Goal: Transaction & Acquisition: Purchase product/service

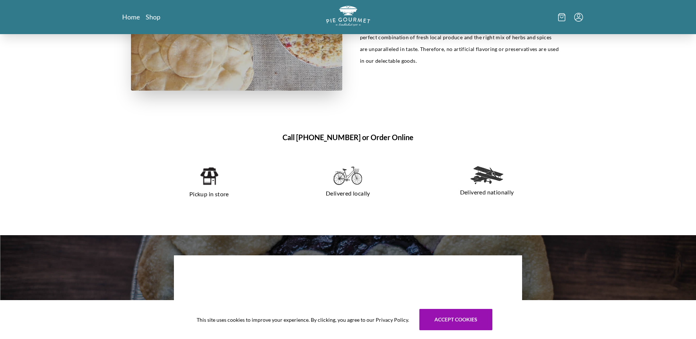
scroll to position [121, 0]
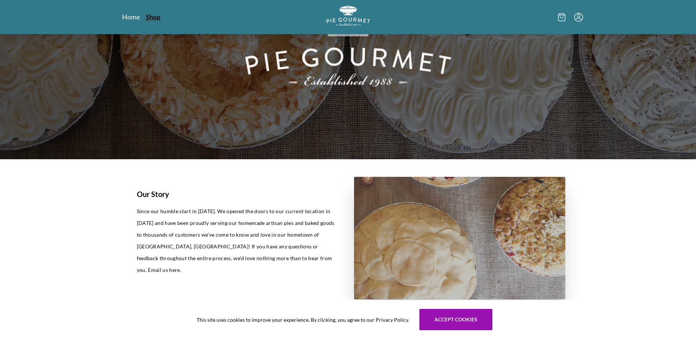
click at [149, 13] on link "Shop" at bounding box center [153, 16] width 15 height 9
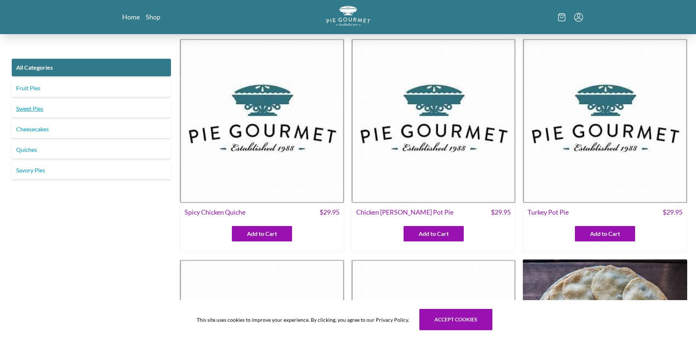
click at [35, 110] on link "Sweet Pies" at bounding box center [91, 109] width 159 height 18
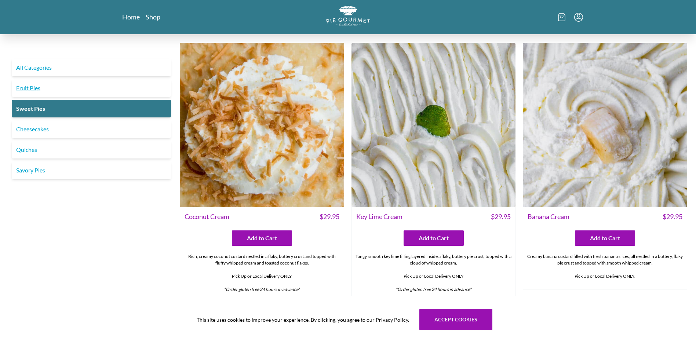
click at [31, 88] on link "Fruit Pies" at bounding box center [91, 88] width 159 height 18
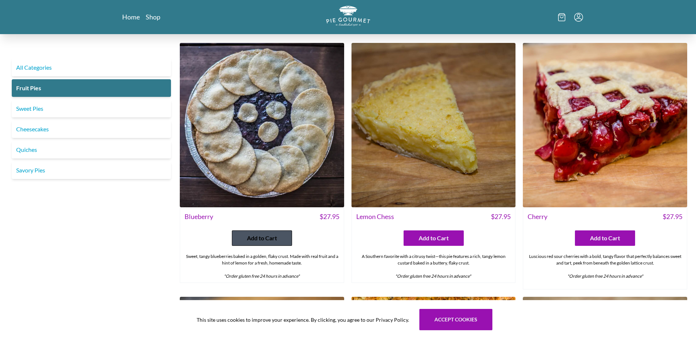
click at [276, 234] on span "Add to Cart" at bounding box center [262, 238] width 30 height 9
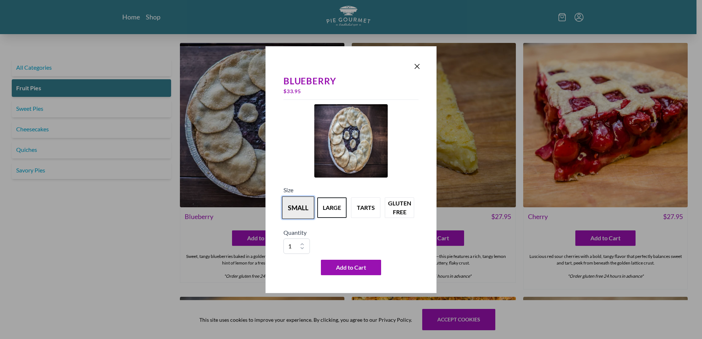
click at [300, 206] on button "small" at bounding box center [298, 207] width 32 height 23
click at [361, 268] on span "Add to Cart" at bounding box center [351, 267] width 30 height 9
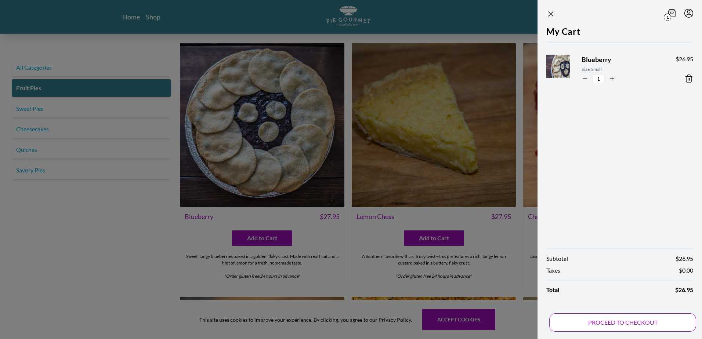
click at [654, 322] on button "PROCEED TO CHECKOUT" at bounding box center [622, 322] width 147 height 18
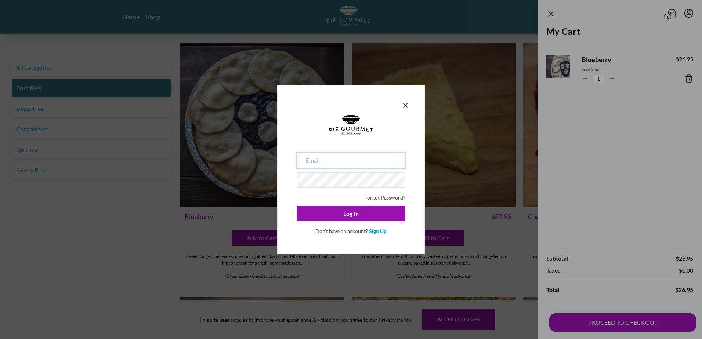
click at [379, 166] on input "email" at bounding box center [351, 160] width 109 height 15
click at [404, 101] on icon "Close panel" at bounding box center [405, 105] width 9 height 9
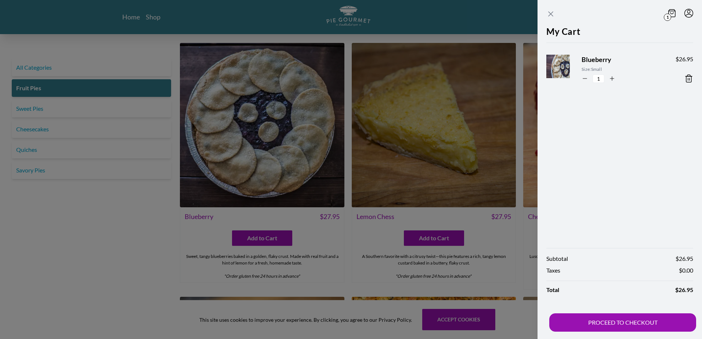
click at [553, 12] on icon "Close panel" at bounding box center [550, 14] width 4 height 4
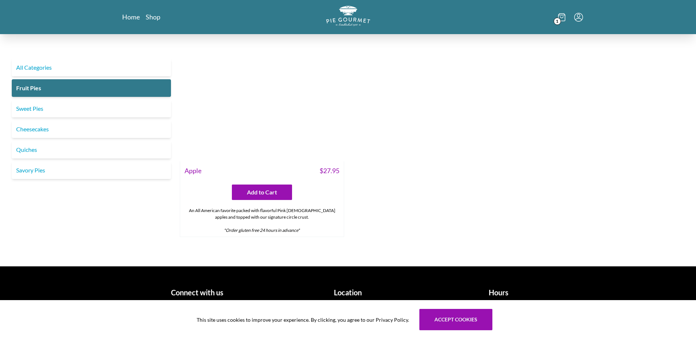
scroll to position [816, 0]
